Goal: Task Accomplishment & Management: Use online tool/utility

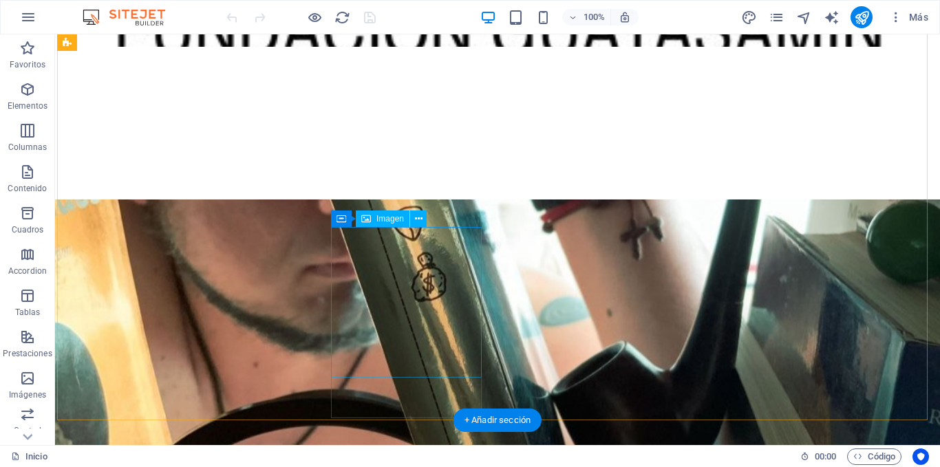
scroll to position [688, 0]
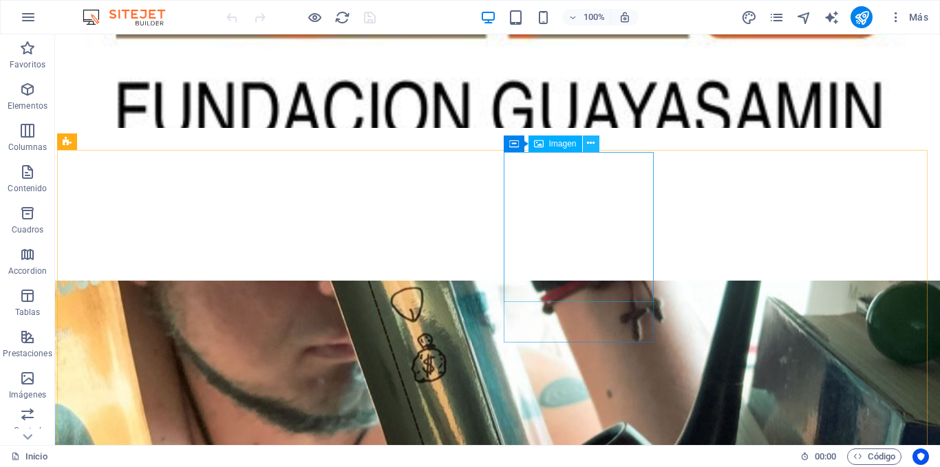
click at [596, 142] on button at bounding box center [591, 144] width 17 height 17
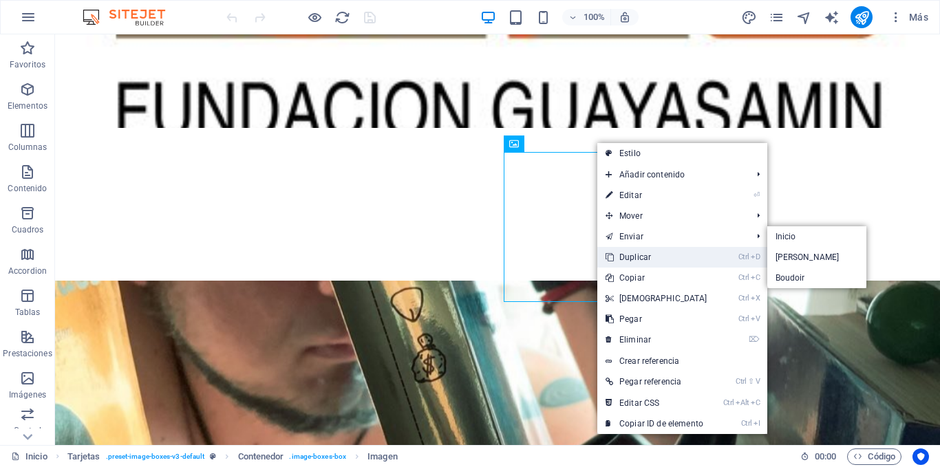
click at [647, 257] on link "Ctrl D Duplicar" at bounding box center [656, 257] width 118 height 21
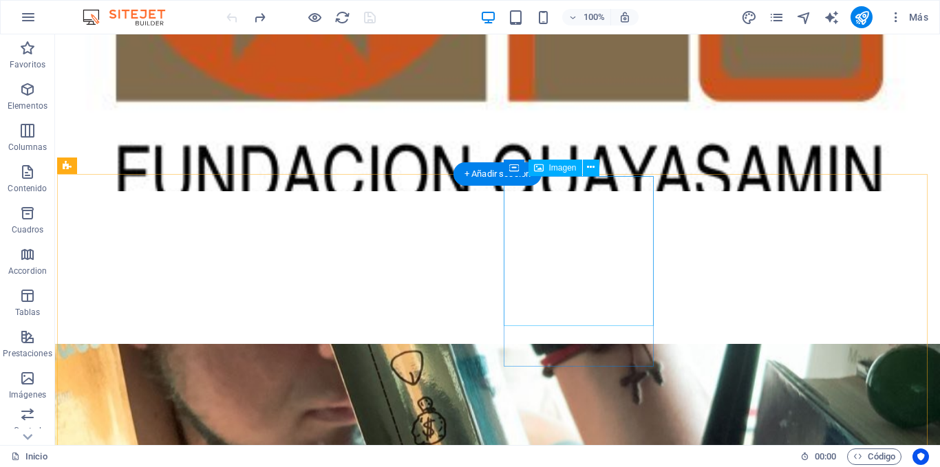
scroll to position [619, 0]
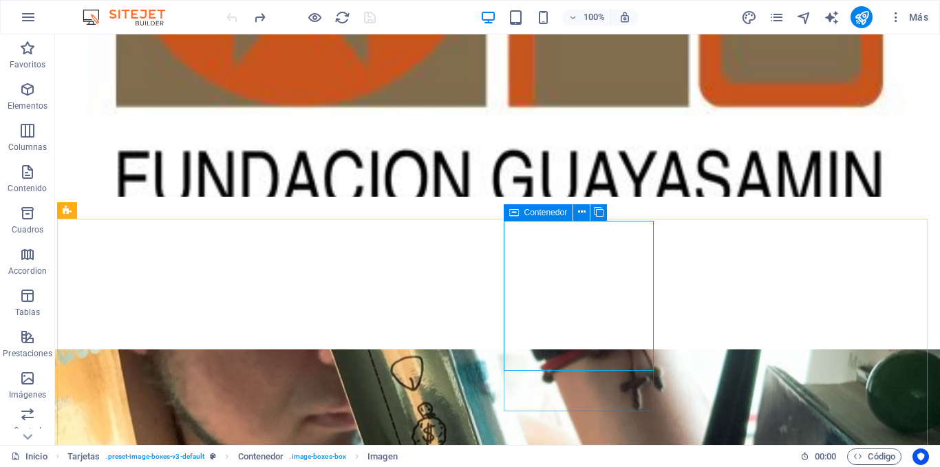
click at [511, 209] on icon at bounding box center [514, 212] width 10 height 17
click at [578, 209] on icon at bounding box center [582, 212] width 8 height 14
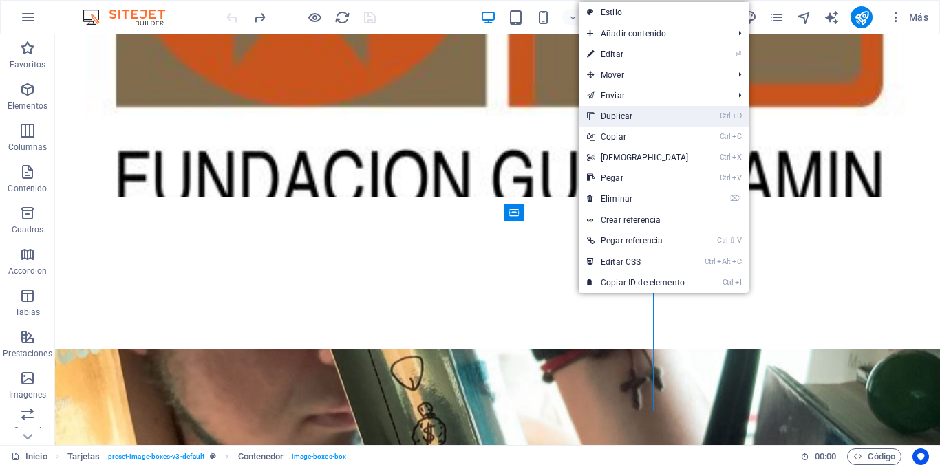
click at [632, 115] on link "Ctrl D Duplicar" at bounding box center [638, 116] width 118 height 21
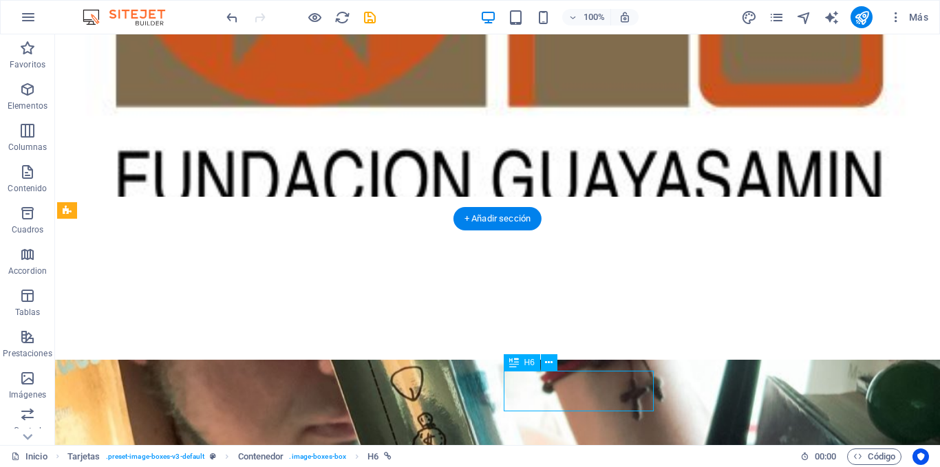
select select "overlay"
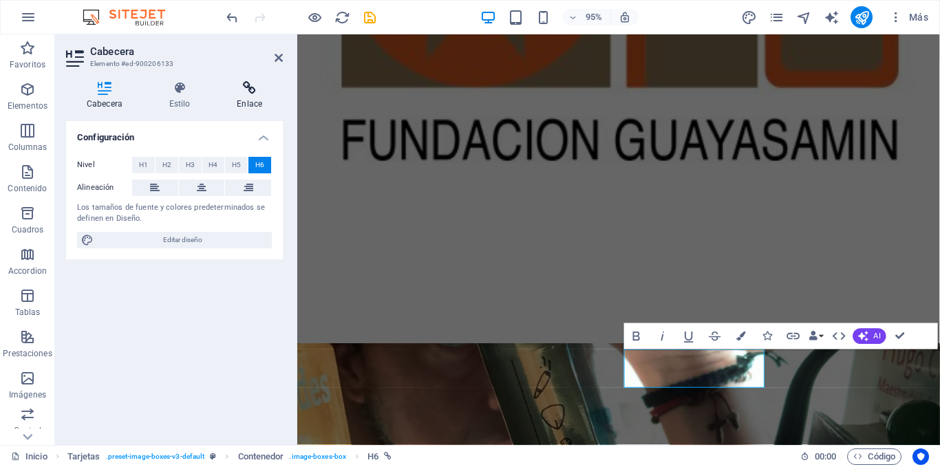
click at [244, 100] on h4 "Enlace" at bounding box center [249, 95] width 67 height 29
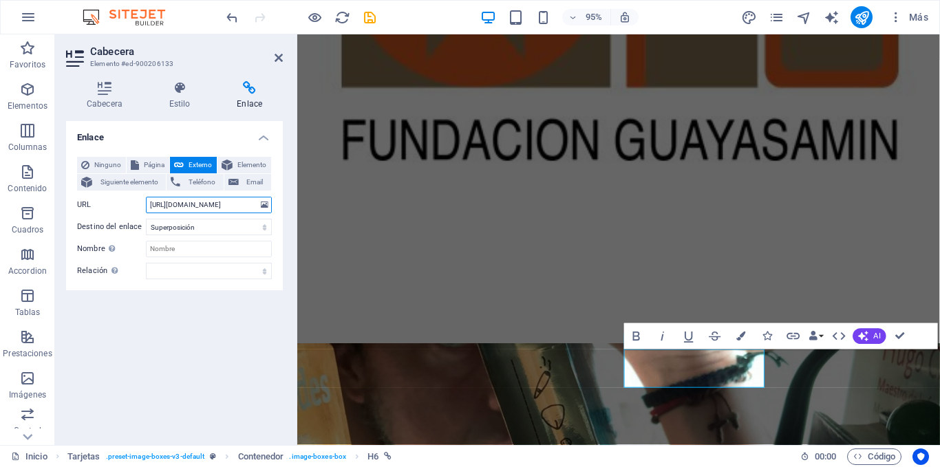
drag, startPoint x: 244, startPoint y: 204, endPoint x: 134, endPoint y: 193, distance: 110.0
click at [134, 193] on div "Ninguno Página Externo Elemento Siguiente elemento Teléfono Email Página Inicio…" at bounding box center [174, 218] width 195 height 122
paste input "[DOMAIN_NAME][URL]"
type input "[URL][DOMAIN_NAME]"
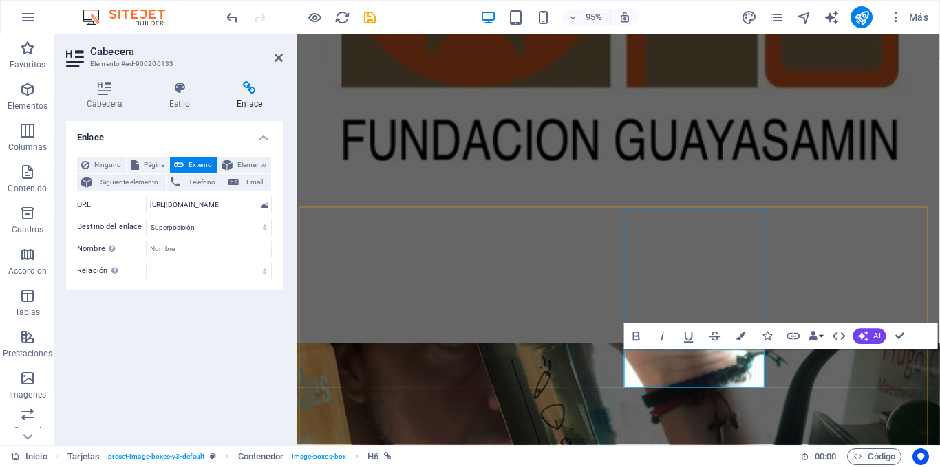
drag, startPoint x: 762, startPoint y: 384, endPoint x: 658, endPoint y: 380, distance: 104.7
drag, startPoint x: 760, startPoint y: 387, endPoint x: 662, endPoint y: 387, distance: 97.7
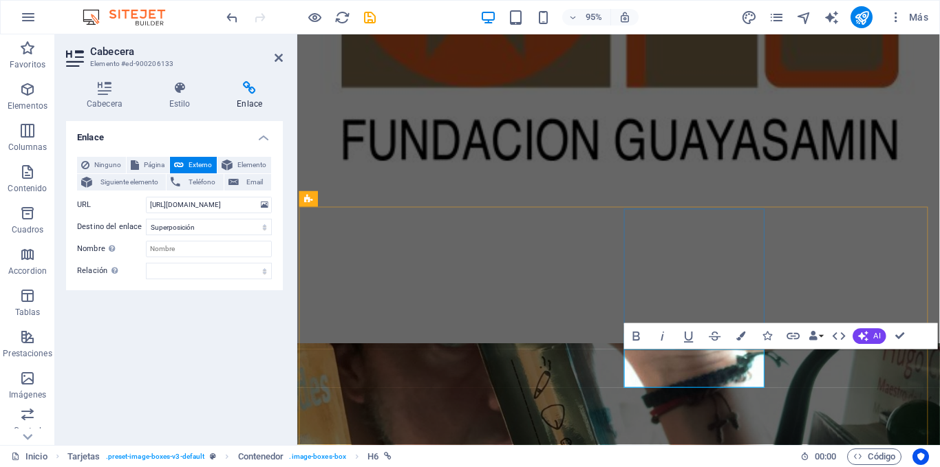
drag, startPoint x: 672, startPoint y: 387, endPoint x: 765, endPoint y: 391, distance: 92.3
copy link "chronomophoto"
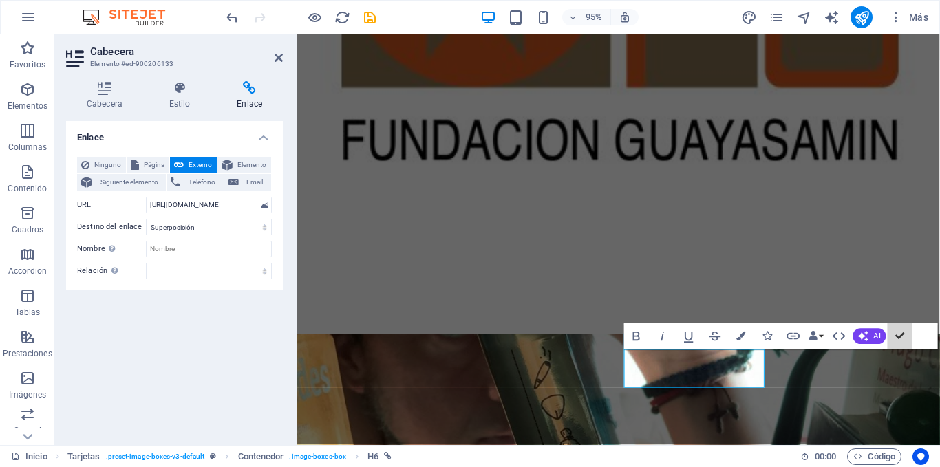
scroll to position [624, 0]
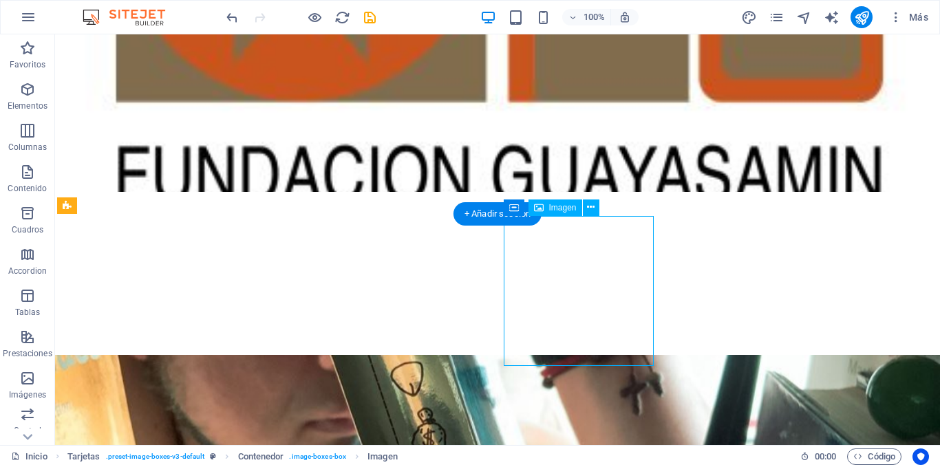
select select "%"
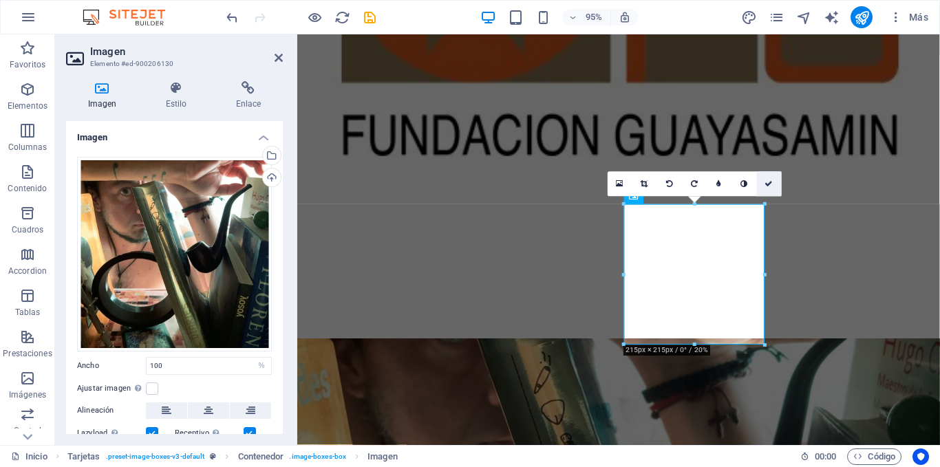
click at [766, 186] on icon at bounding box center [769, 184] width 8 height 8
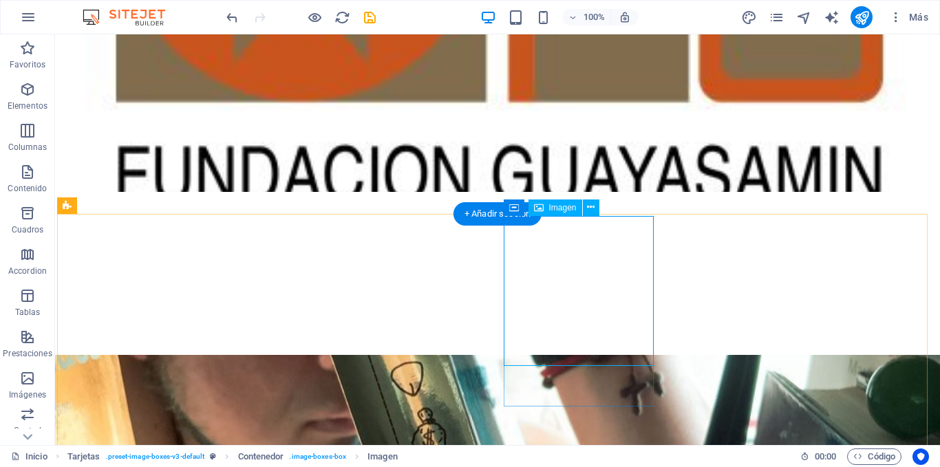
select select "%"
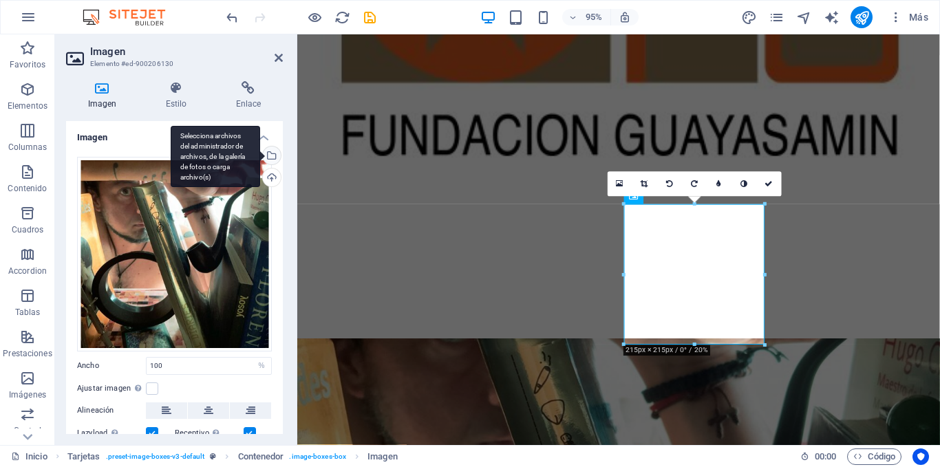
click at [259, 153] on div "Selecciona archivos del administrador de archivos, de la galería de fotos o car…" at bounding box center [215, 157] width 89 height 62
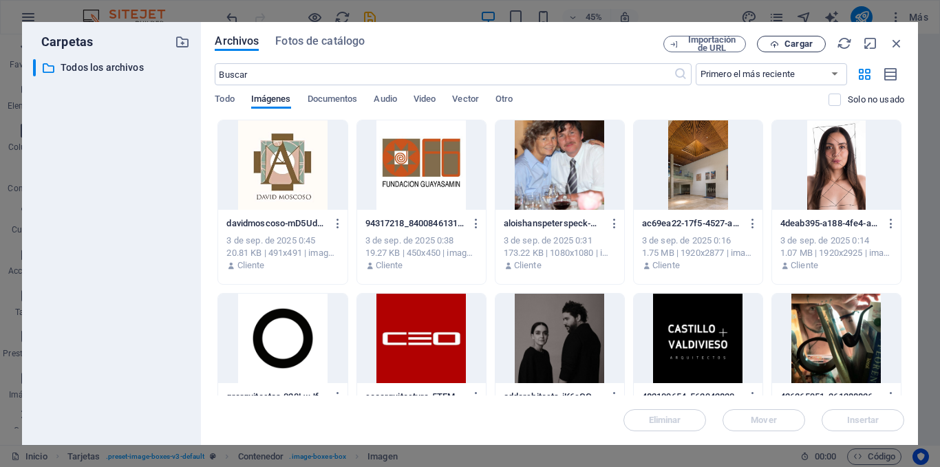
click at [802, 44] on span "Cargar" at bounding box center [798, 44] width 28 height 8
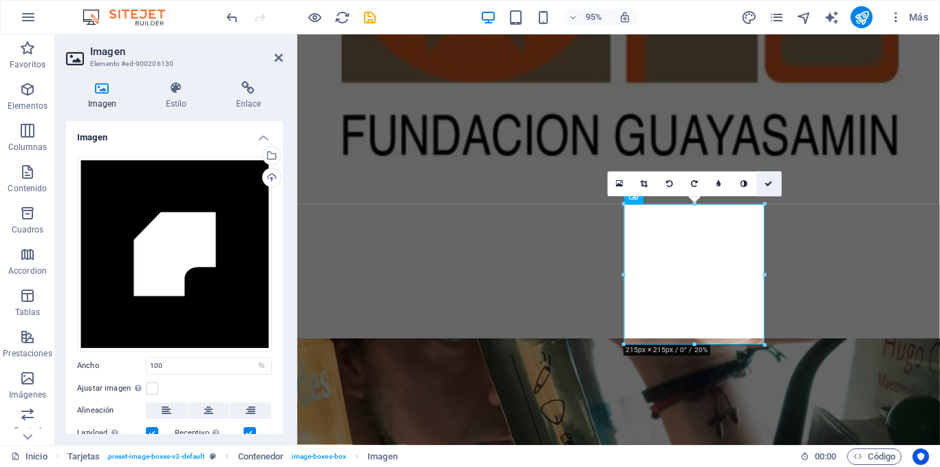
click at [769, 184] on icon at bounding box center [769, 184] width 8 height 8
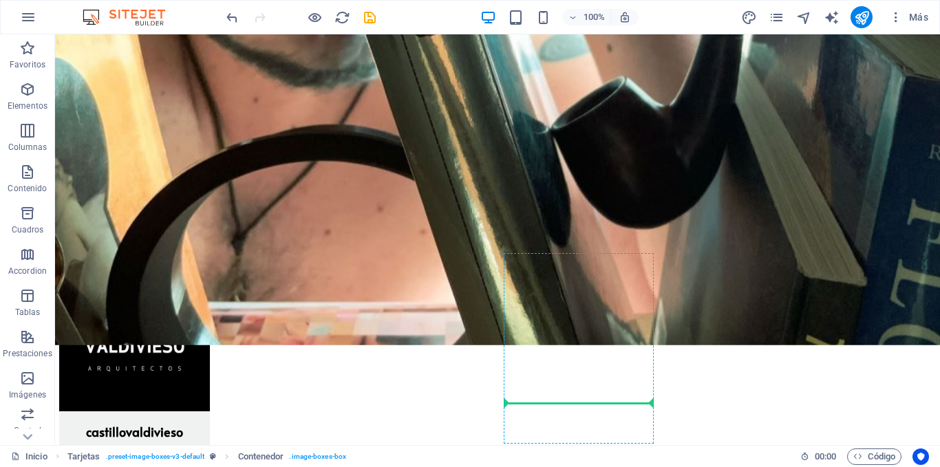
scroll to position [1035, 0]
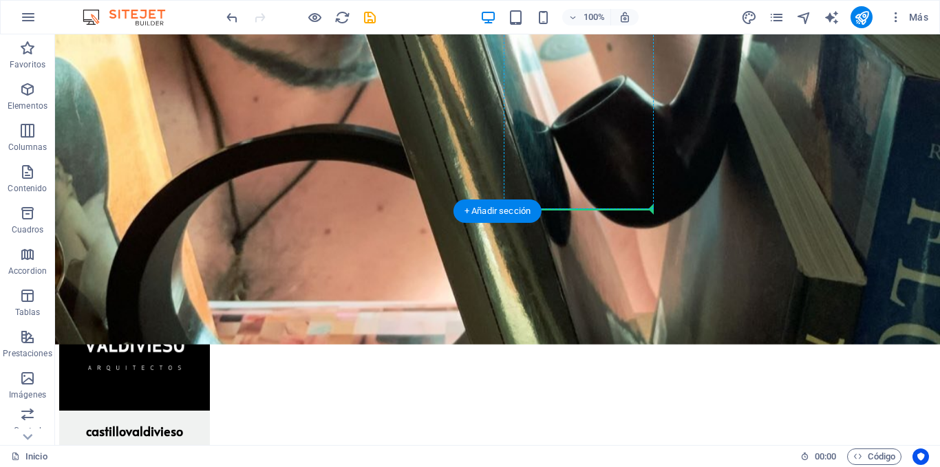
drag, startPoint x: 585, startPoint y: 171, endPoint x: 639, endPoint y: 200, distance: 60.6
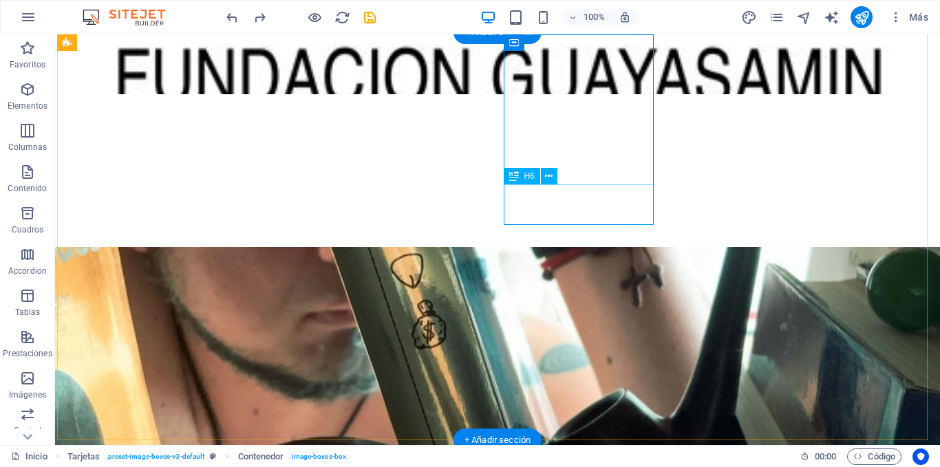
scroll to position [685, 0]
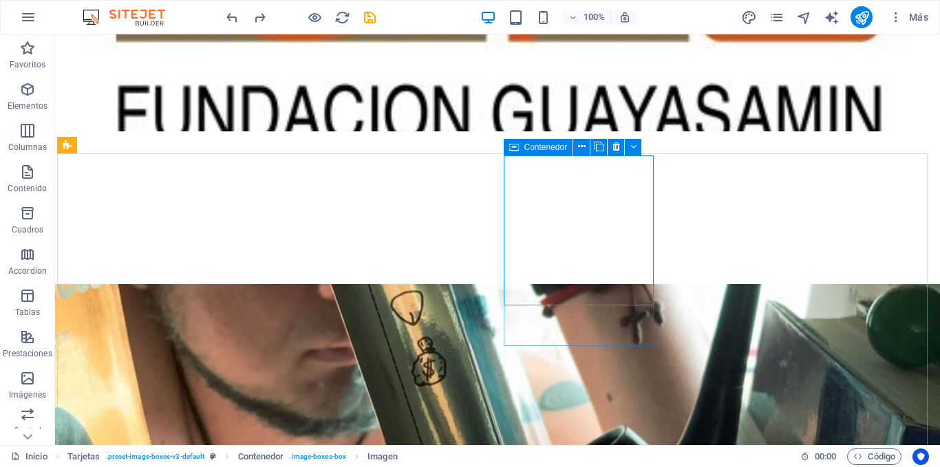
click at [515, 146] on icon at bounding box center [514, 147] width 10 height 17
click at [580, 145] on icon at bounding box center [582, 147] width 8 height 14
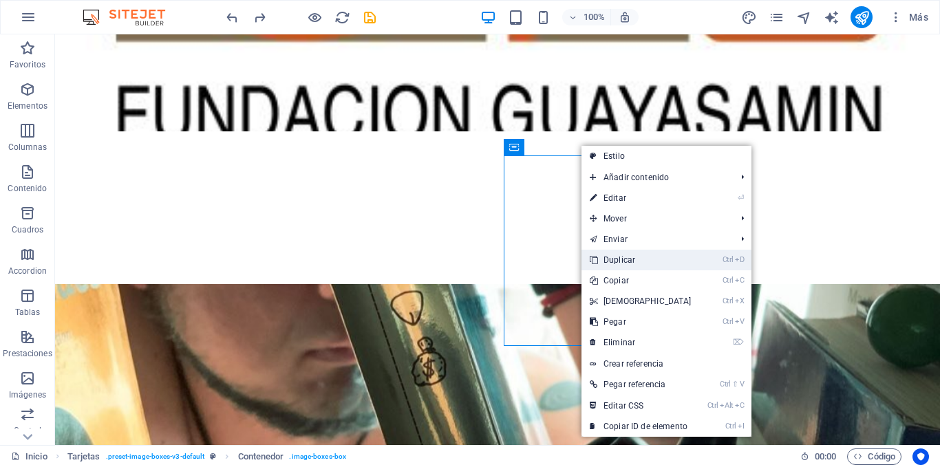
click at [630, 257] on link "Ctrl D Duplicar" at bounding box center [640, 260] width 118 height 21
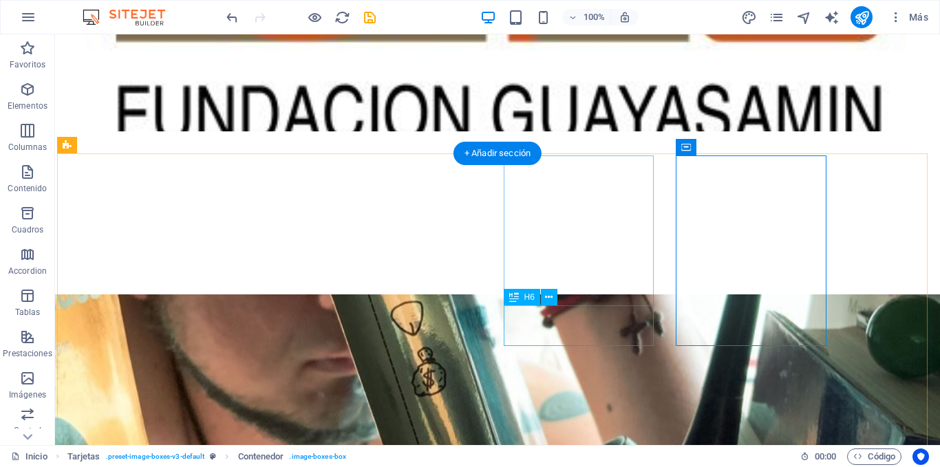
select select "overlay"
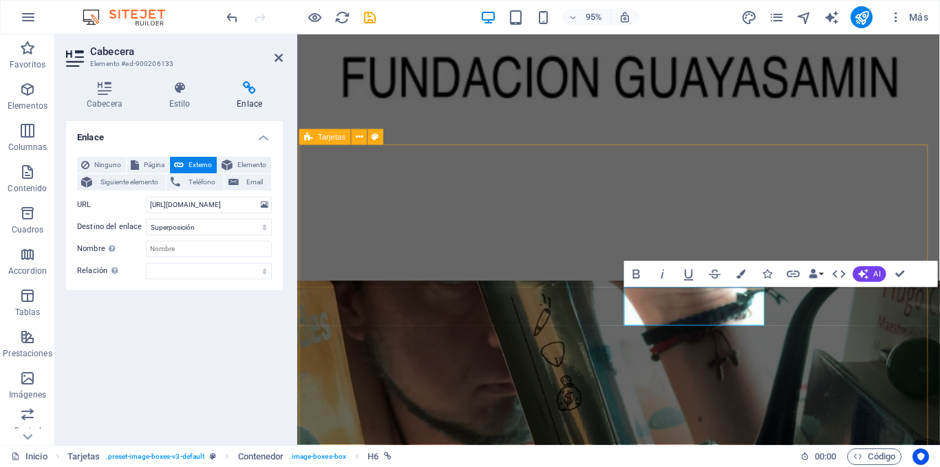
scroll to position [0, 4]
drag, startPoint x: 741, startPoint y: 321, endPoint x: 689, endPoint y: 323, distance: 52.3
copy link "claucortez"
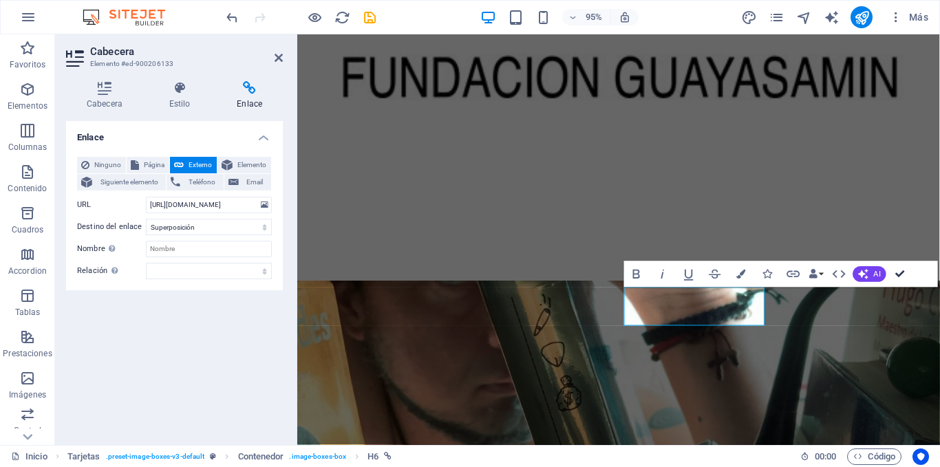
drag, startPoint x: 897, startPoint y: 272, endPoint x: 800, endPoint y: 222, distance: 108.9
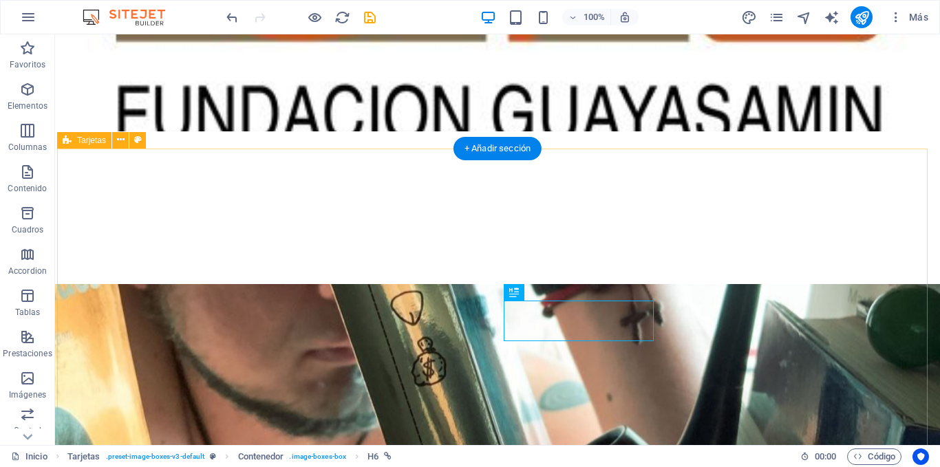
scroll to position [690, 0]
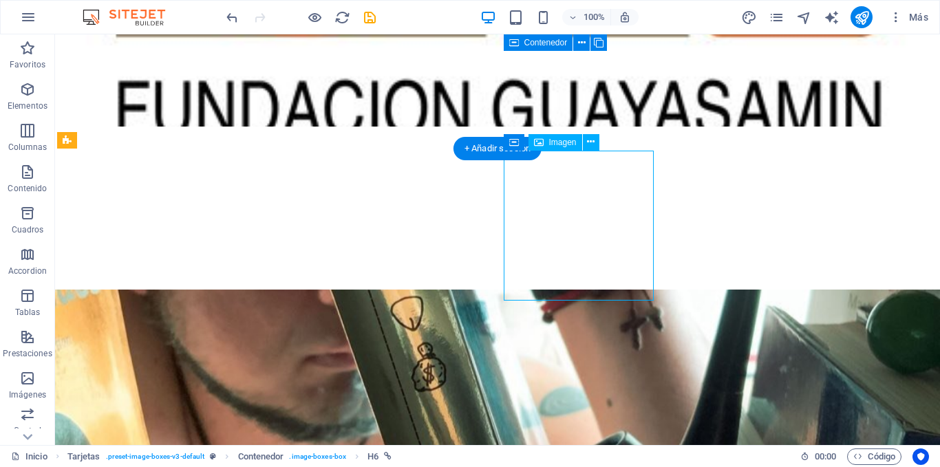
select select "%"
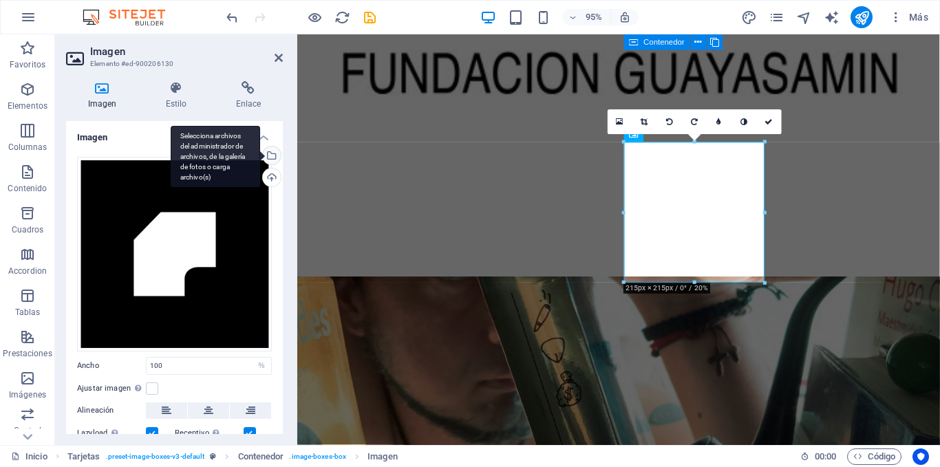
click at [270, 158] on div "Selecciona archivos del administrador de archivos, de la galería de fotos o car…" at bounding box center [270, 157] width 21 height 21
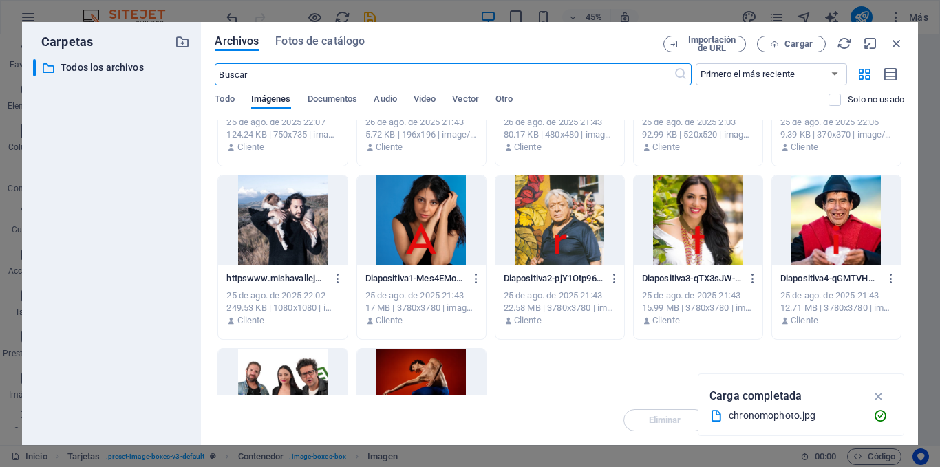
scroll to position [619, 0]
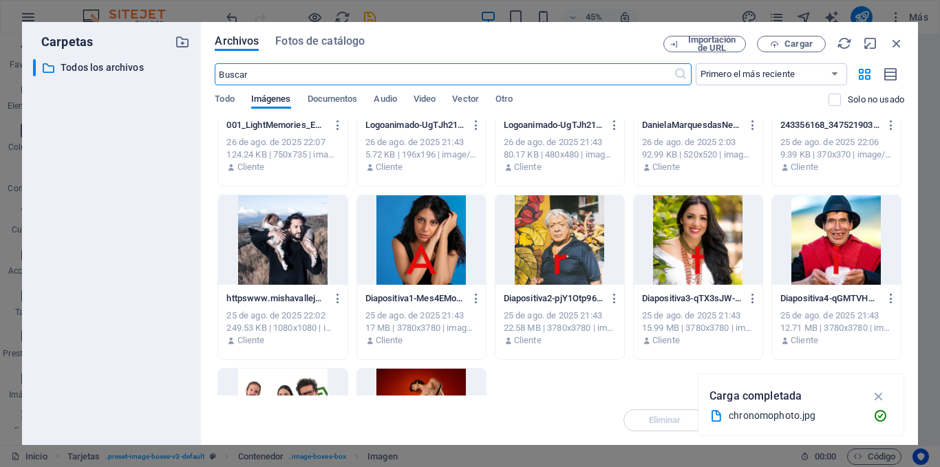
click at [436, 261] on div at bounding box center [421, 239] width 129 height 89
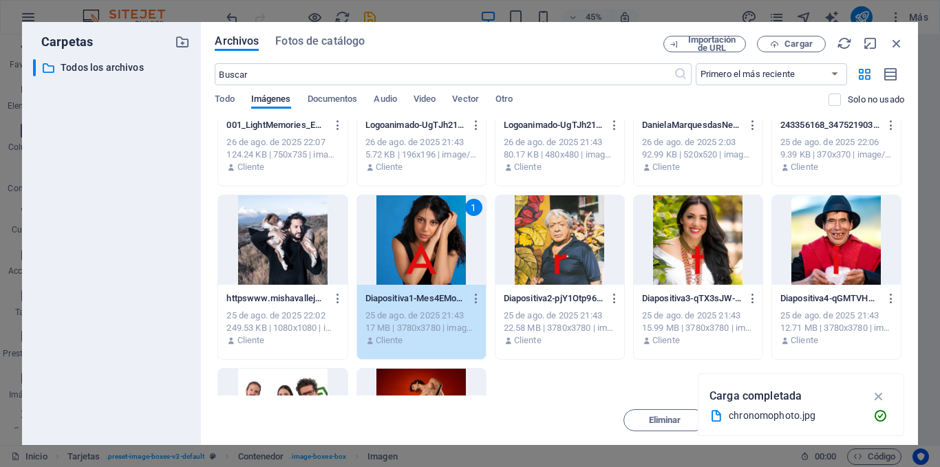
click at [436, 261] on div "1" at bounding box center [421, 239] width 129 height 89
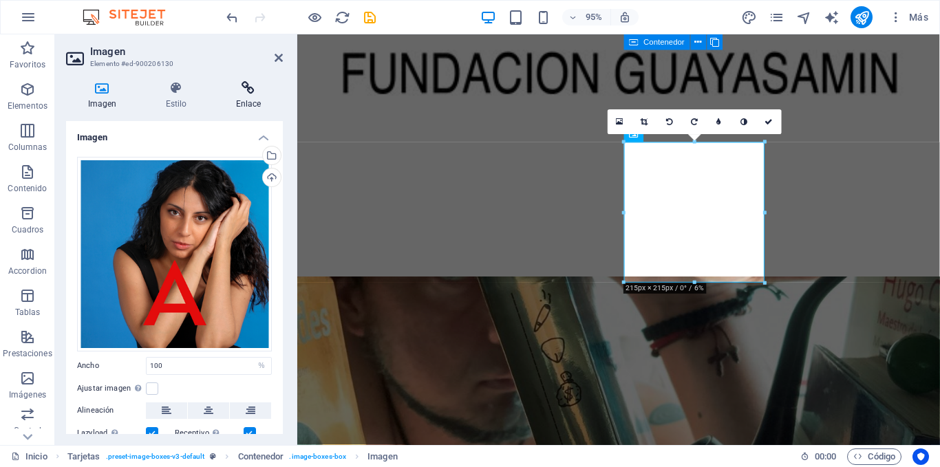
click at [239, 101] on h4 "Enlace" at bounding box center [248, 95] width 69 height 29
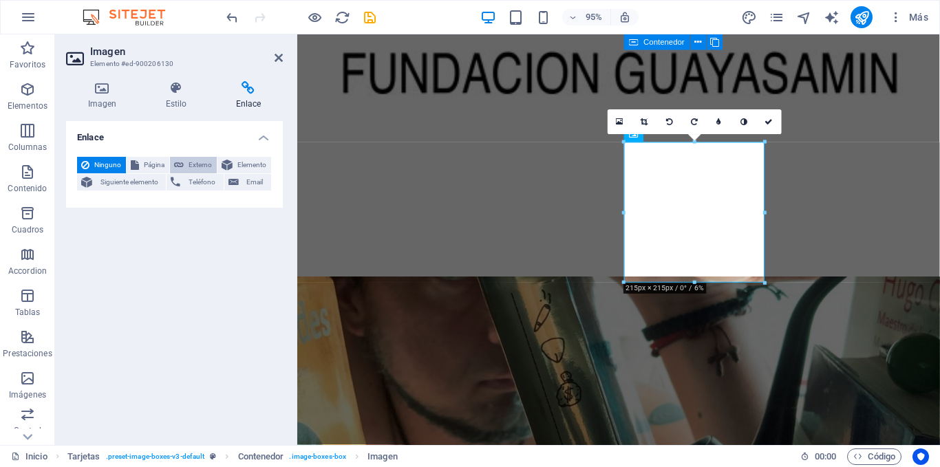
click at [202, 160] on span "Externo" at bounding box center [200, 165] width 25 height 17
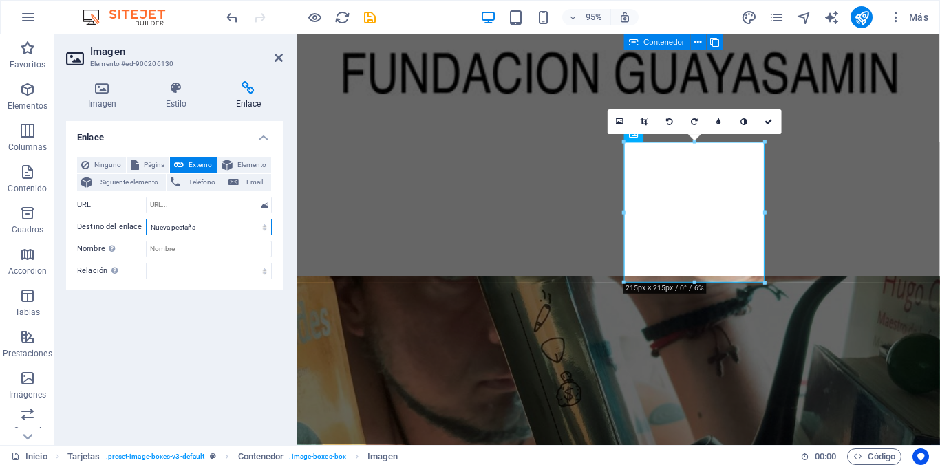
click at [199, 232] on select "Nueva pestaña Misma pestaña Superposición" at bounding box center [209, 227] width 126 height 17
select select "overlay"
click at [146, 219] on select "Nueva pestaña Misma pestaña Superposición" at bounding box center [209, 227] width 126 height 17
click at [194, 206] on input "URL" at bounding box center [209, 205] width 126 height 17
paste input "claucortez"
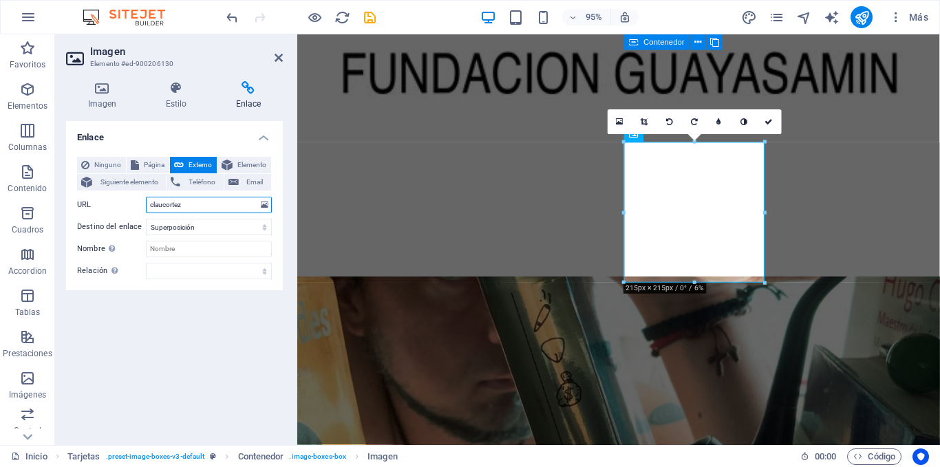
drag, startPoint x: 195, startPoint y: 205, endPoint x: 123, endPoint y: 205, distance: 72.3
click at [123, 205] on div "URL claucortez" at bounding box center [174, 205] width 195 height 17
paste input "[URL][DOMAIN_NAME]"
type input "[URL][DOMAIN_NAME]"
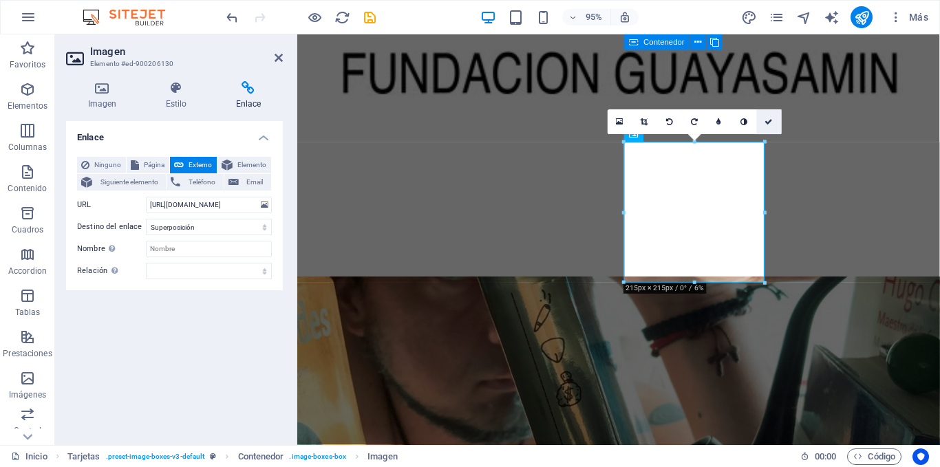
click at [767, 123] on icon at bounding box center [769, 122] width 8 height 8
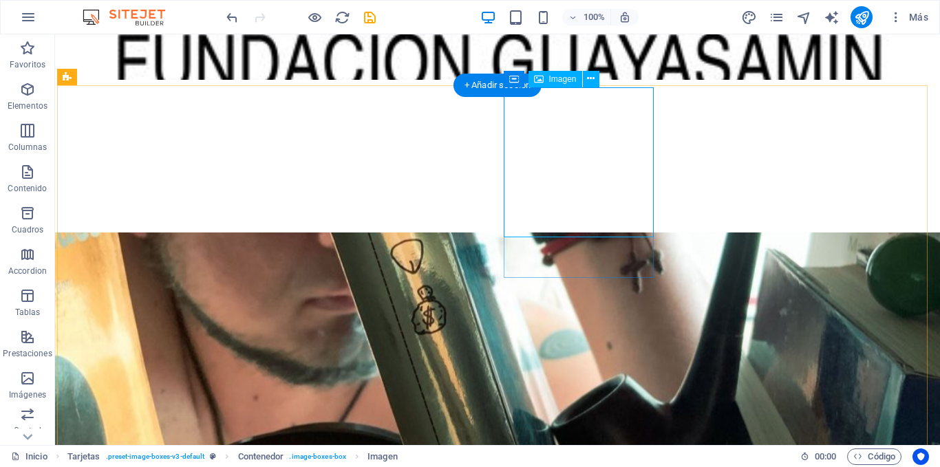
scroll to position [690, 0]
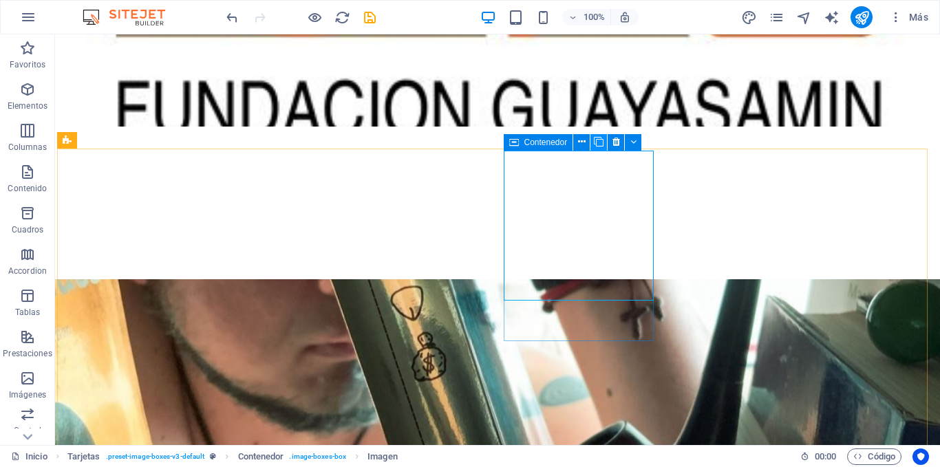
click at [595, 139] on icon at bounding box center [599, 142] width 10 height 14
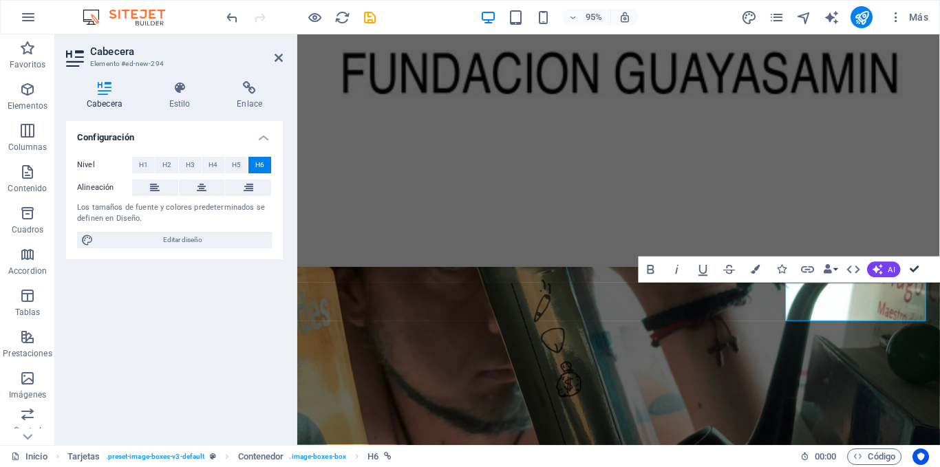
scroll to position [694, 0]
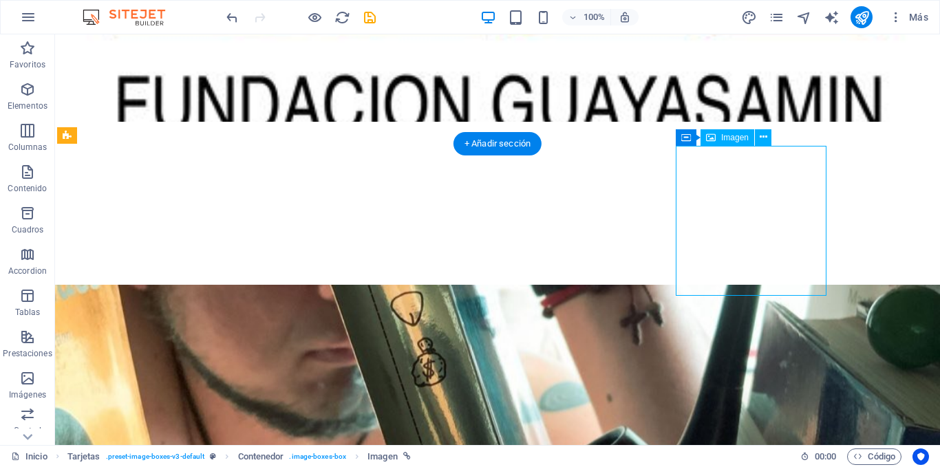
select select "%"
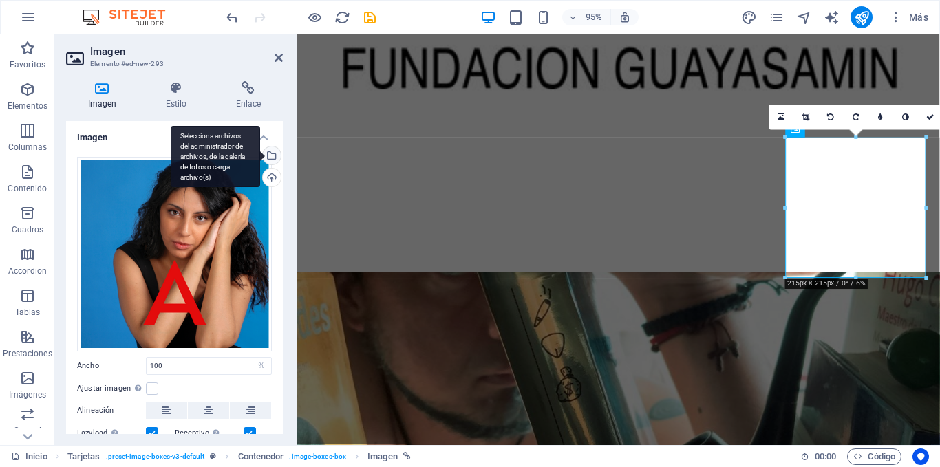
click at [260, 154] on div "Selecciona archivos del administrador de archivos, de la galería de fotos o car…" at bounding box center [215, 157] width 89 height 62
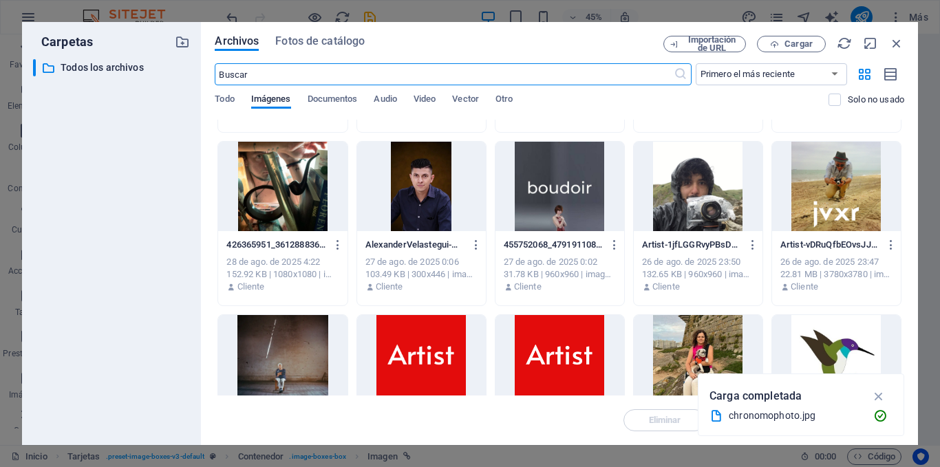
scroll to position [344, 0]
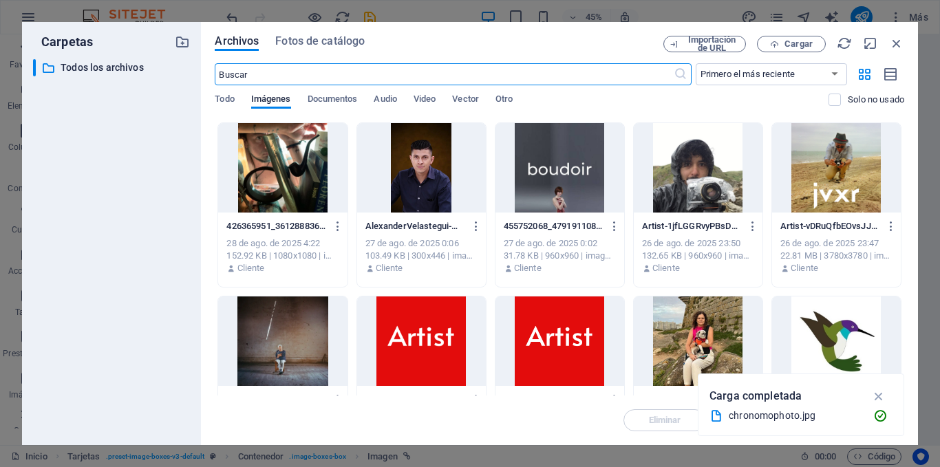
click at [693, 175] on div at bounding box center [698, 167] width 129 height 89
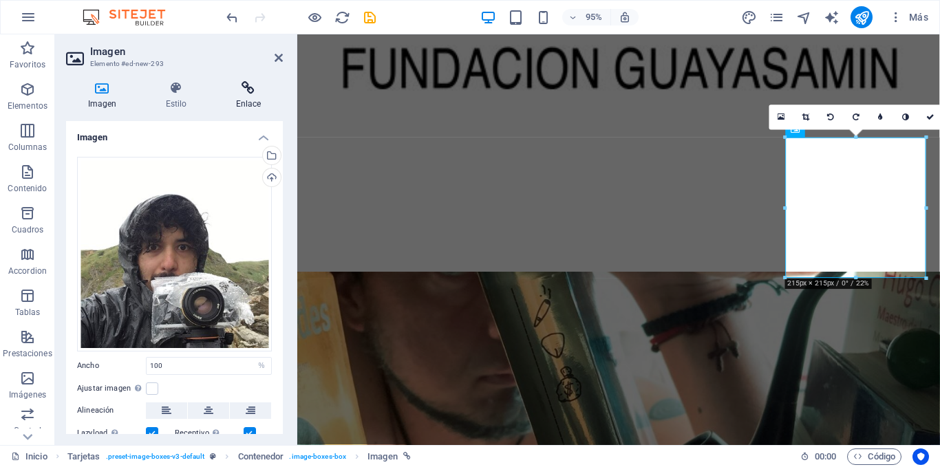
click at [249, 96] on h4 "Enlace" at bounding box center [248, 95] width 69 height 29
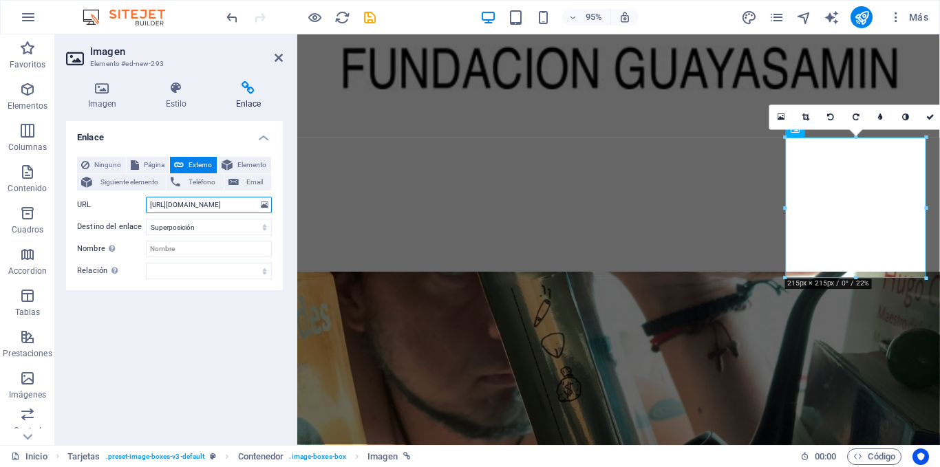
drag, startPoint x: 226, startPoint y: 205, endPoint x: 142, endPoint y: 205, distance: 84.0
click at [142, 205] on div "URL [URL][DOMAIN_NAME]" at bounding box center [174, 205] width 195 height 17
paste input "[URL][DOMAIN_NAME]"
type input "[URL][DOMAIN_NAME]"
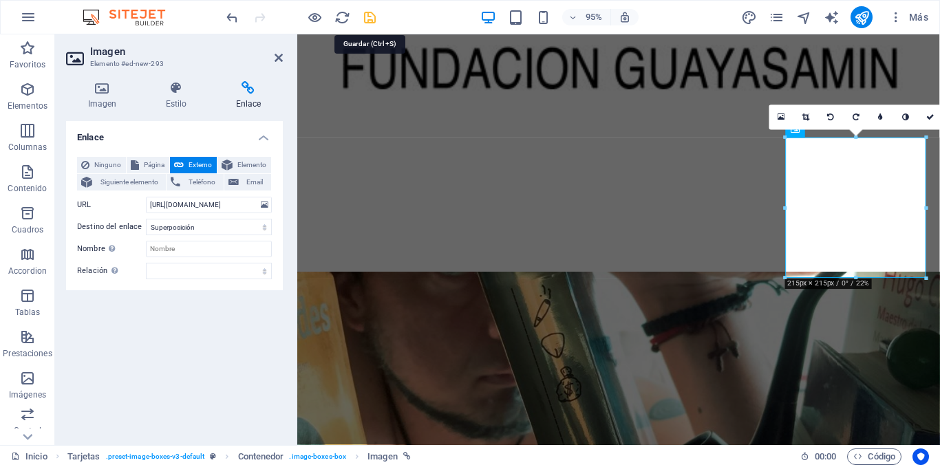
click at [367, 23] on icon "save" at bounding box center [370, 18] width 16 height 16
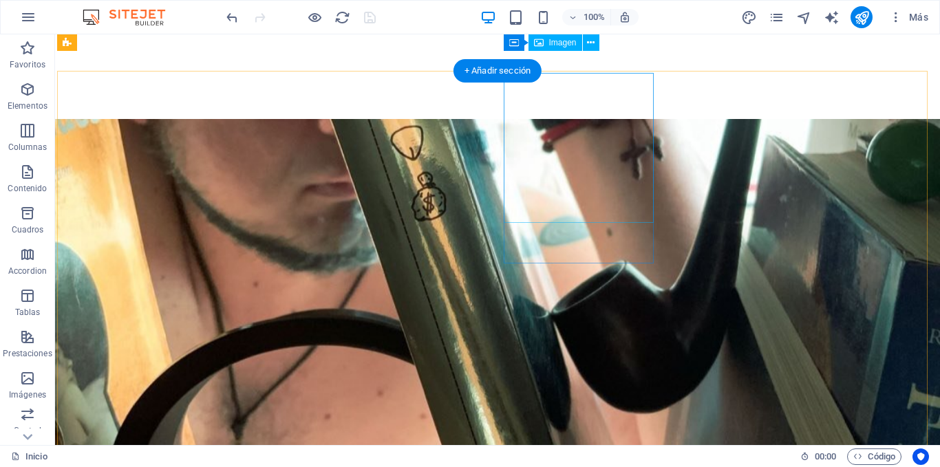
scroll to position [763, 0]
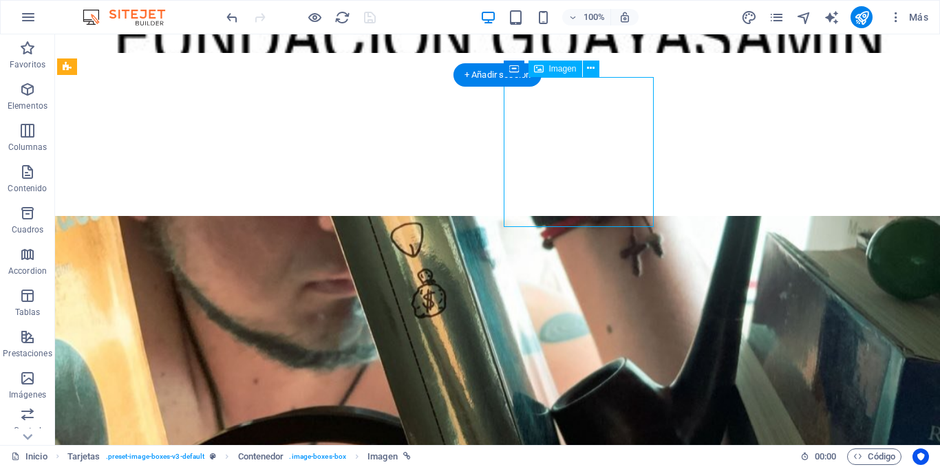
scroll to position [760, 0]
select select "overlay"
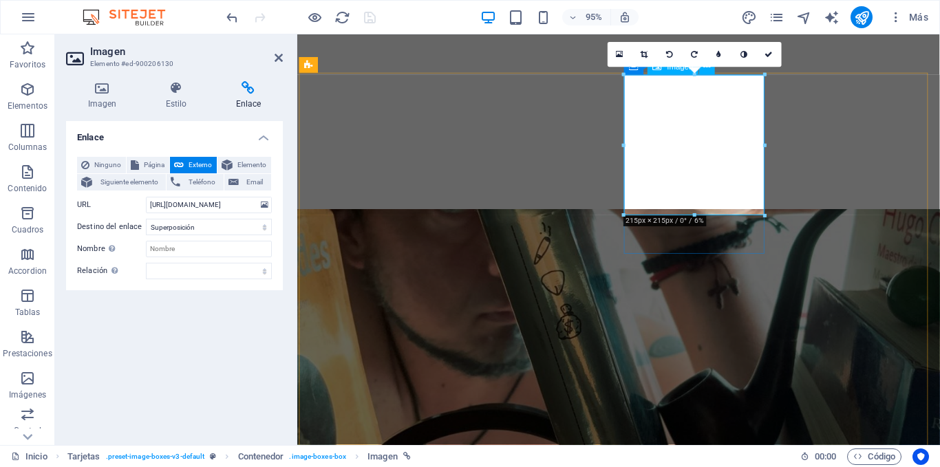
click at [111, 92] on icon at bounding box center [102, 88] width 72 height 14
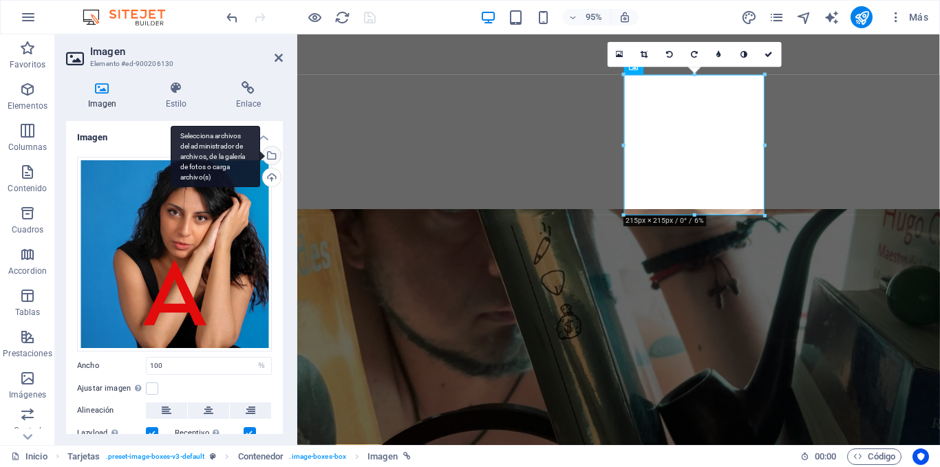
click at [268, 156] on div "Selecciona archivos del administrador de archivos, de la galería de fotos o car…" at bounding box center [270, 157] width 21 height 21
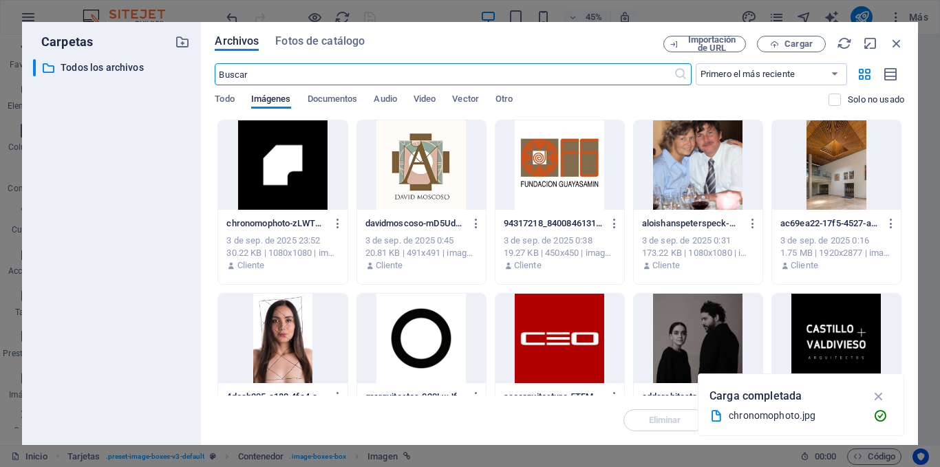
scroll to position [761, 0]
click at [773, 45] on icon "button" at bounding box center [774, 44] width 9 height 9
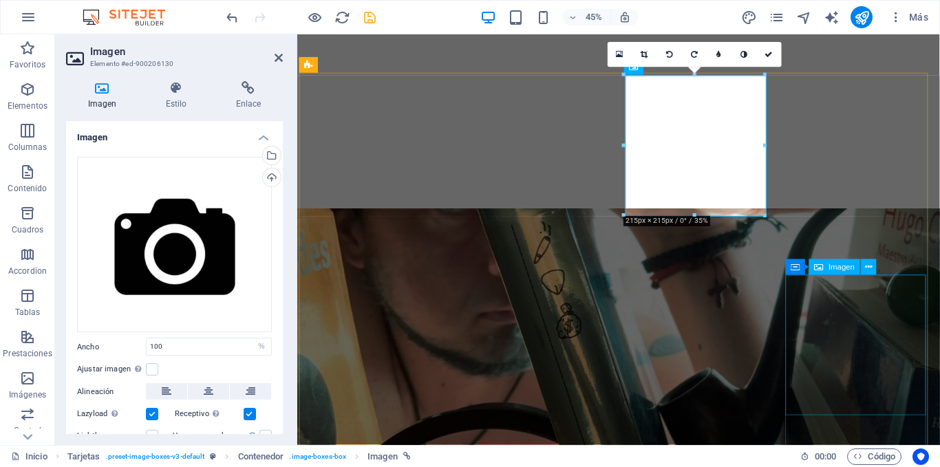
scroll to position [760, 0]
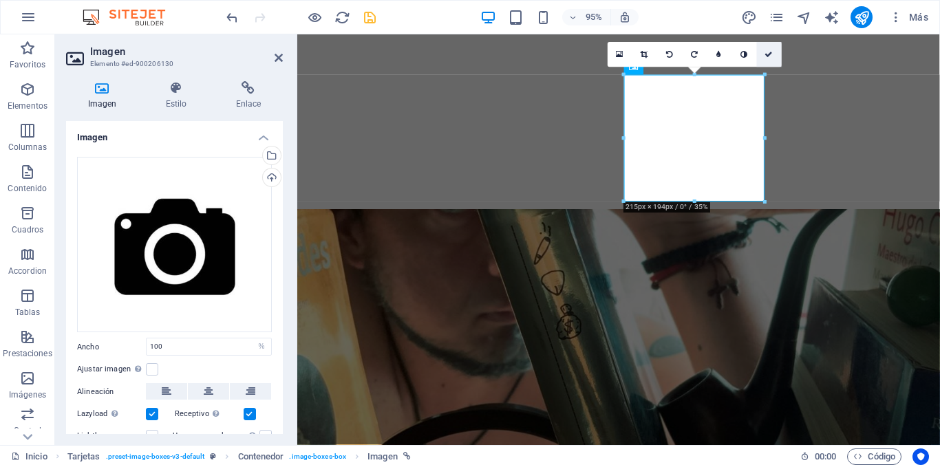
click at [770, 58] on icon at bounding box center [769, 55] width 8 height 8
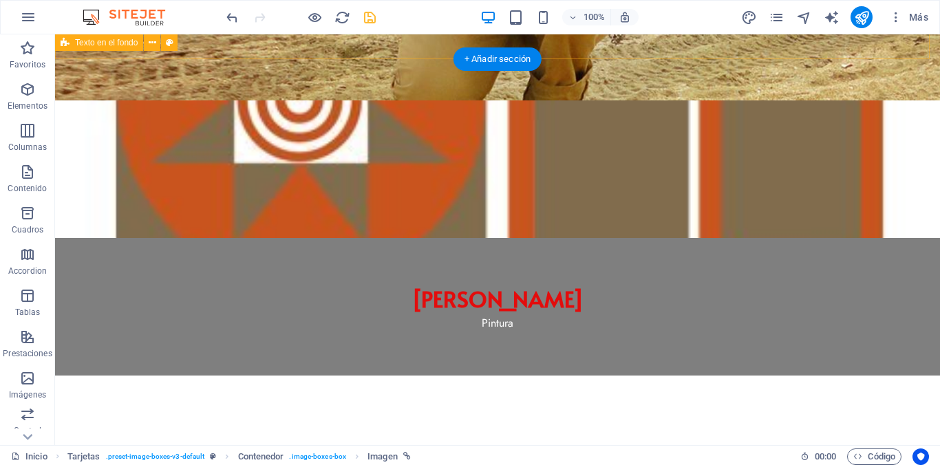
scroll to position [281, 0]
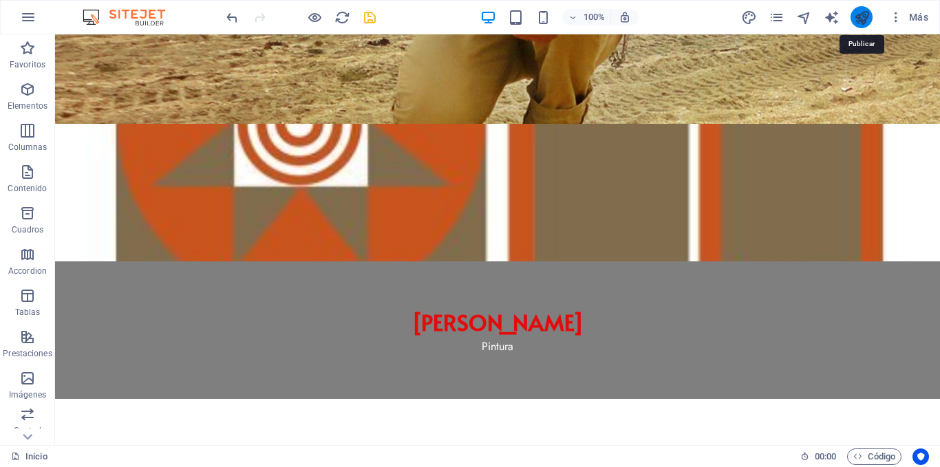
click at [860, 17] on icon "publish" at bounding box center [862, 18] width 16 height 16
